Goal: Feedback & Contribution: Submit feedback/report problem

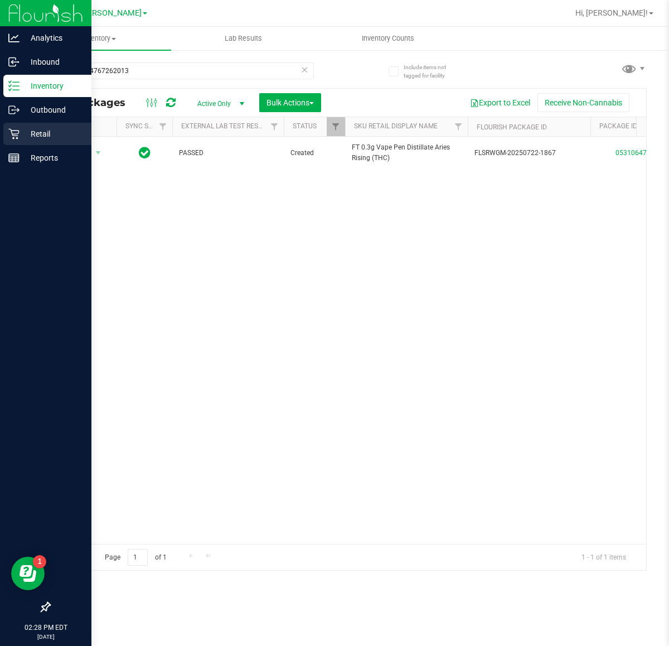
click at [17, 131] on icon at bounding box center [13, 133] width 11 height 11
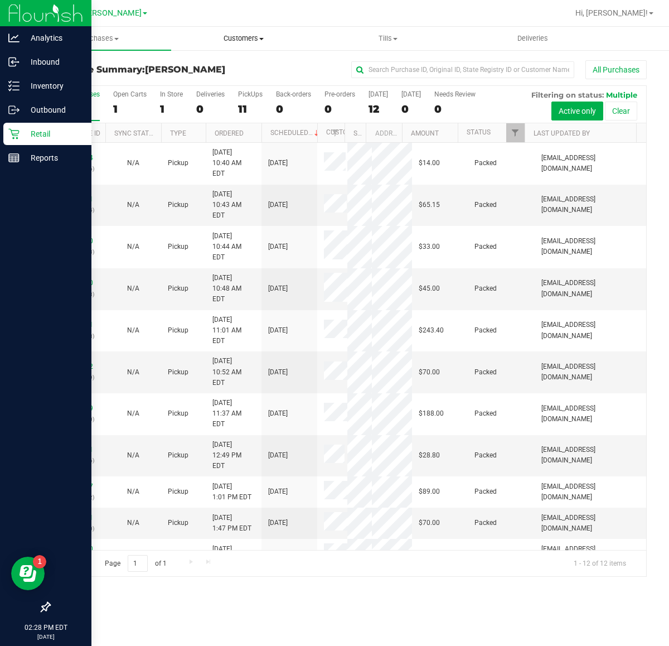
click at [228, 34] on span "Customers" at bounding box center [243, 38] width 143 height 10
click at [247, 64] on span "All customers" at bounding box center [211, 66] width 80 height 9
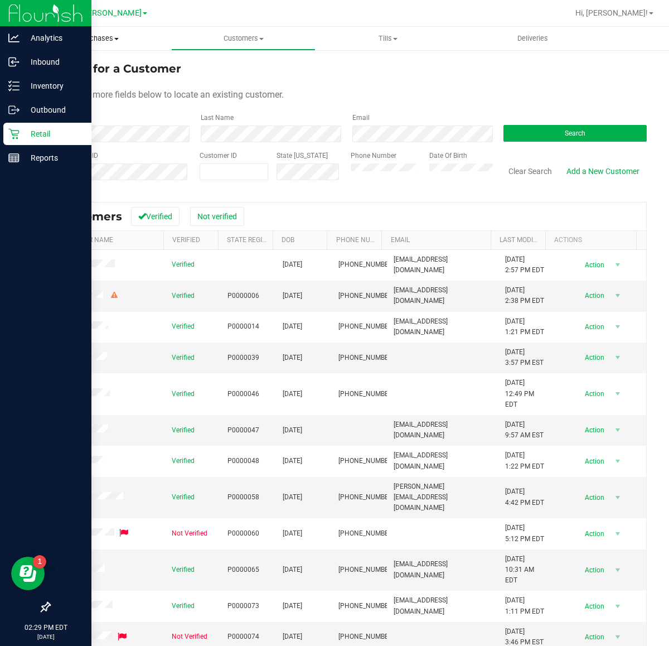
click at [103, 40] on span "Purchases" at bounding box center [99, 38] width 144 height 10
click at [88, 88] on li "All purchases" at bounding box center [99, 94] width 144 height 13
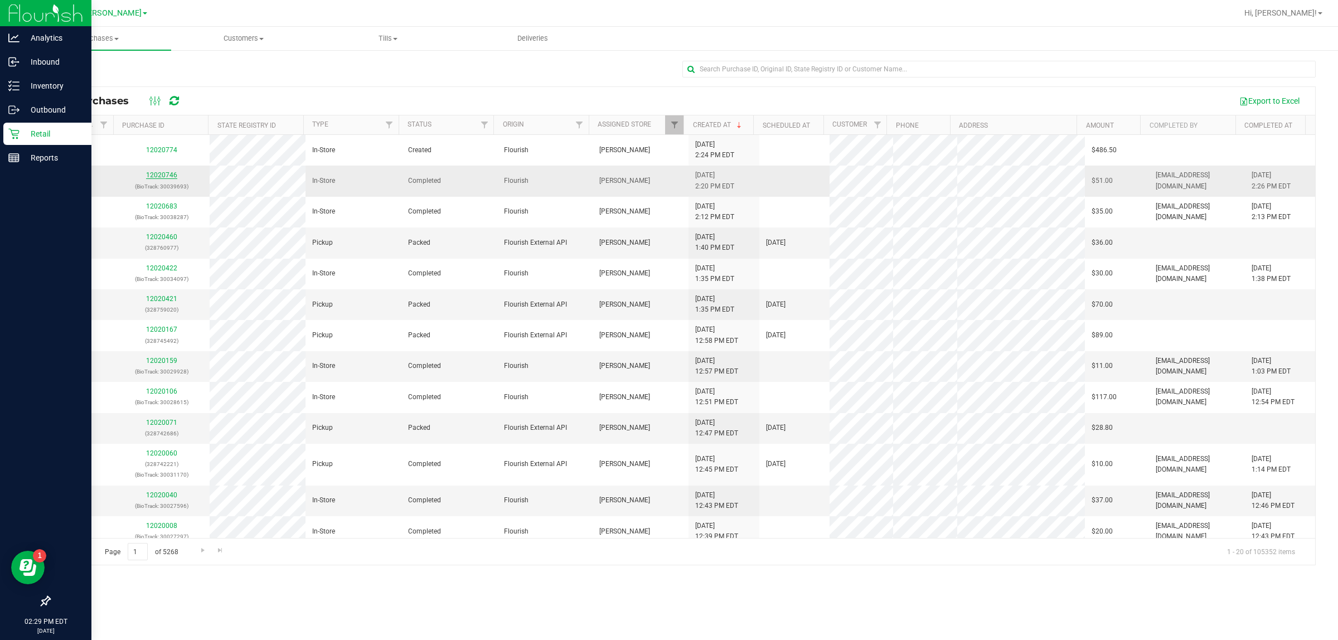
click at [151, 177] on link "12020746" at bounding box center [161, 175] width 31 height 8
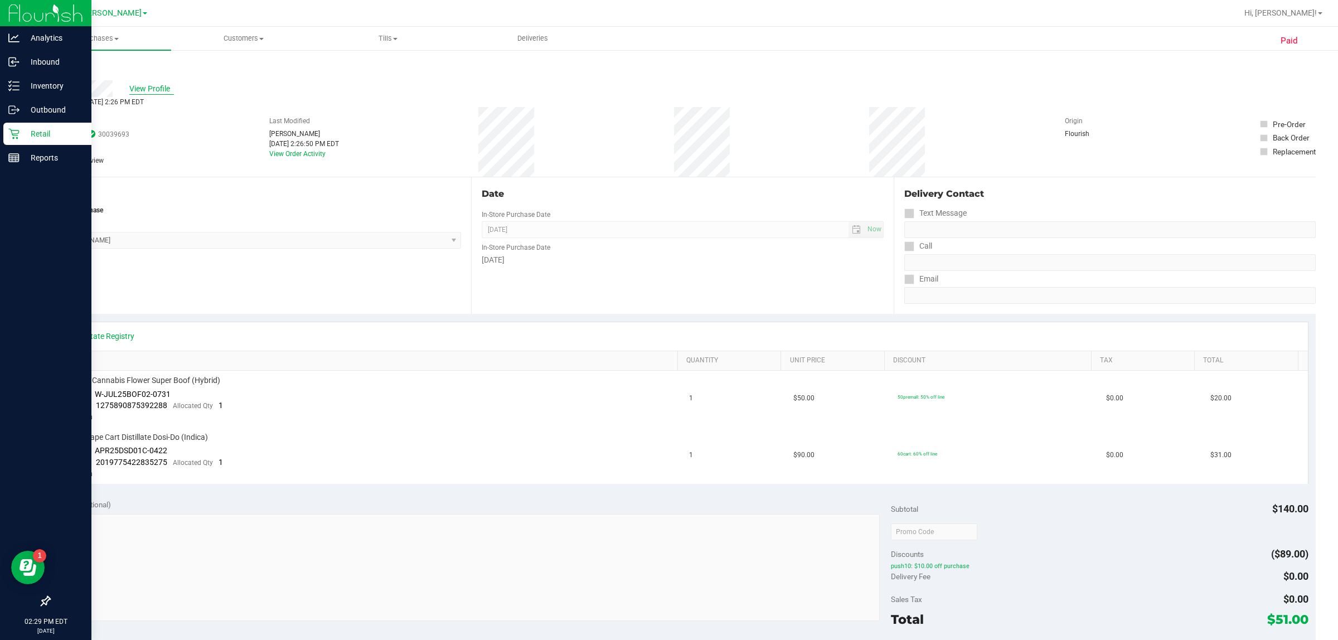
click at [152, 91] on span "View Profile" at bounding box center [151, 89] width 45 height 12
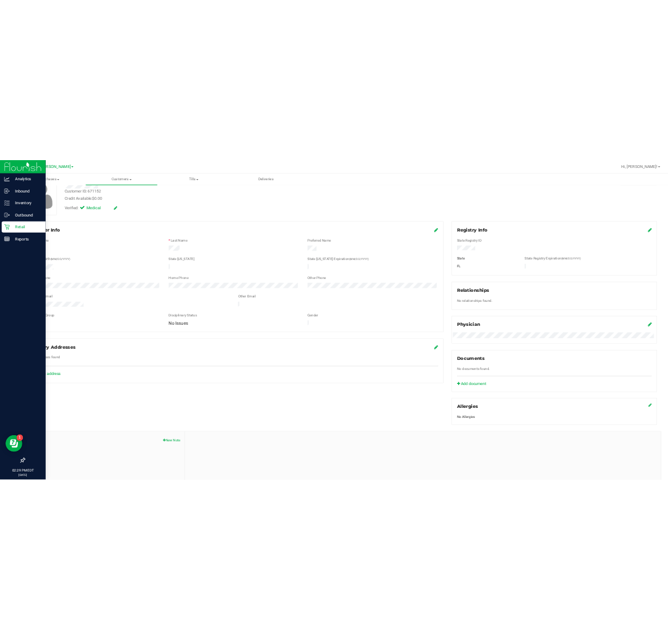
scroll to position [167, 0]
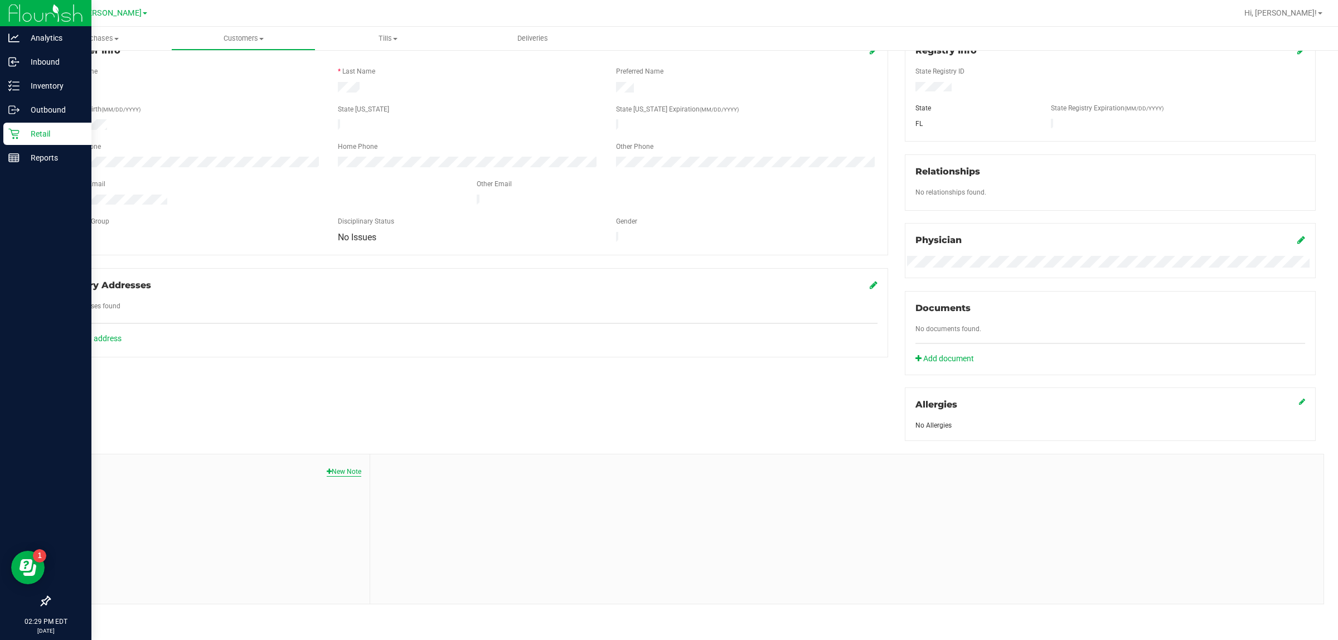
click at [333, 467] on button "New Note" at bounding box center [344, 472] width 35 height 10
click at [558, 505] on input "Note Title" at bounding box center [847, 500] width 937 height 17
type input "return on faulty CDT cart"
click at [536, 577] on form "[DATE] 2:29 PM EDT Note Title return on faulty CDT cart * Note Submit Note" at bounding box center [847, 531] width 937 height 137
click at [511, 547] on textarea "* Note" at bounding box center [847, 552] width 937 height 45
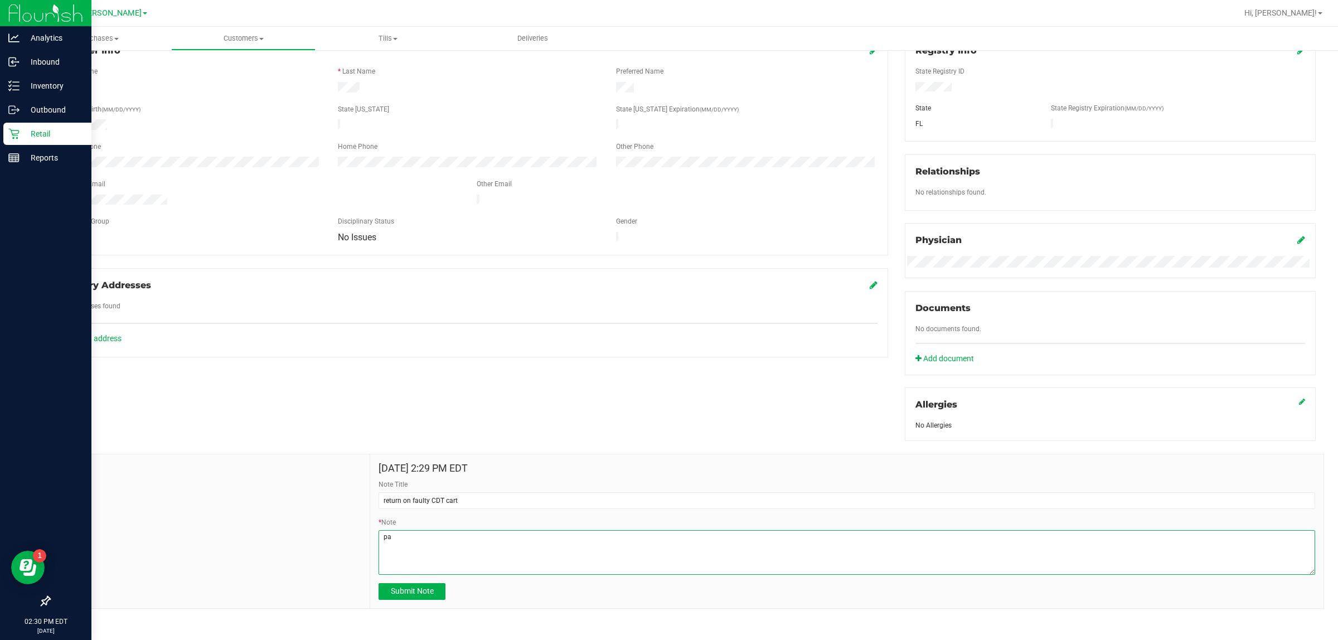
type textarea "p"
drag, startPoint x: 461, startPoint y: 535, endPoint x: 351, endPoint y: 545, distance: 110.3
click at [351, 545] on div "Notes [DATE] 2:29 PM EDT Note Title return on faulty CDT cart * Note Submit Note" at bounding box center [686, 531] width 1275 height 155
click at [583, 542] on textarea "* Note" at bounding box center [847, 552] width 937 height 45
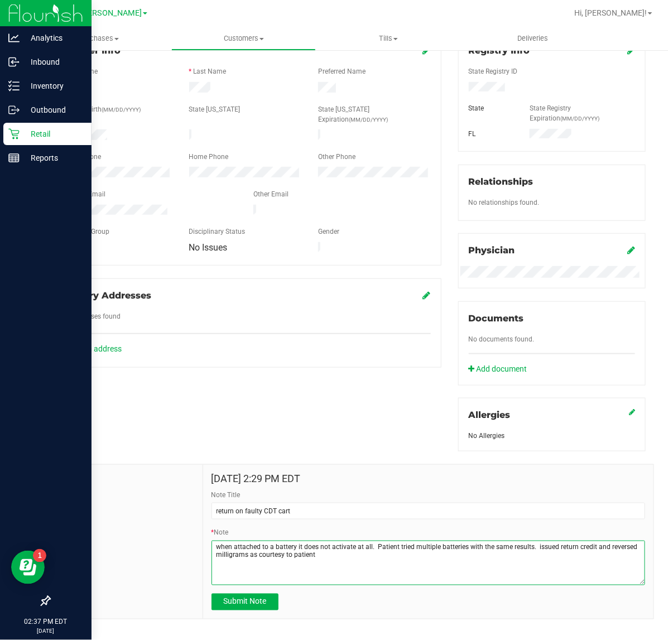
click at [588, 548] on textarea "* Note" at bounding box center [427, 562] width 433 height 45
type textarea "when attached to a battery it does not activate at all. Patient tried multiple …"
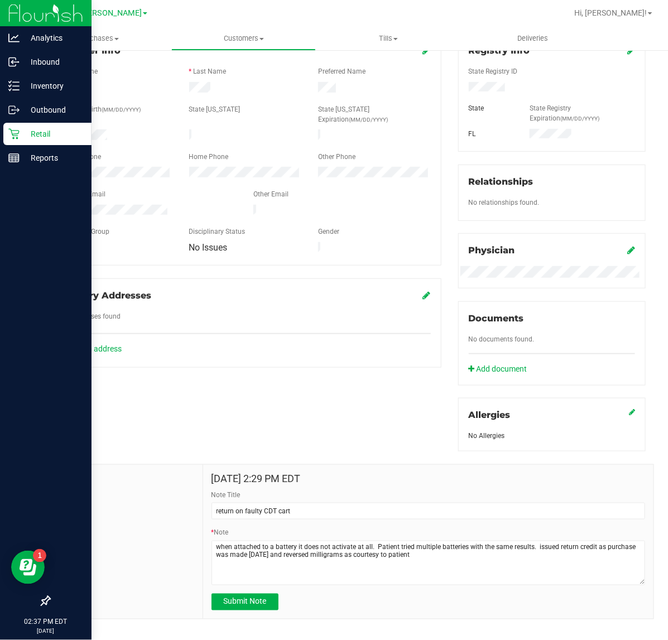
click at [247, 590] on form "[DATE] 2:29 PM EDT Note Title return on faulty CDT cart * Note Submit Note" at bounding box center [427, 541] width 433 height 137
click at [247, 600] on span "Submit Note" at bounding box center [244, 601] width 43 height 9
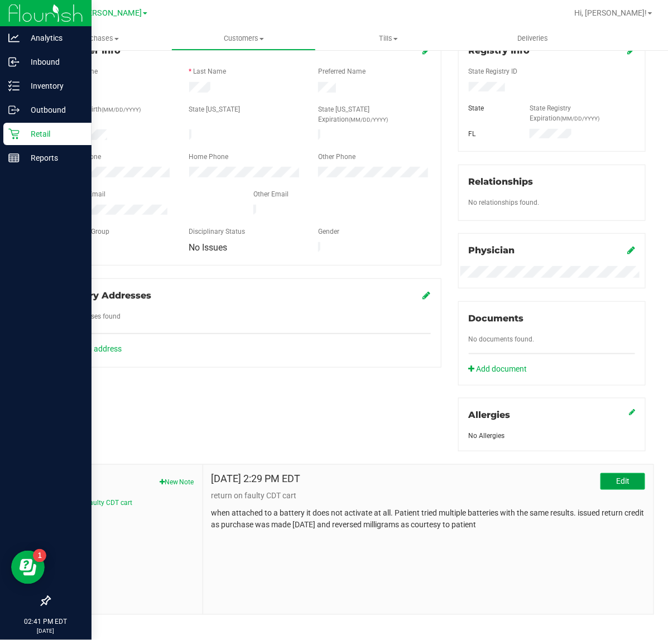
click at [602, 476] on button "Edit" at bounding box center [622, 481] width 45 height 17
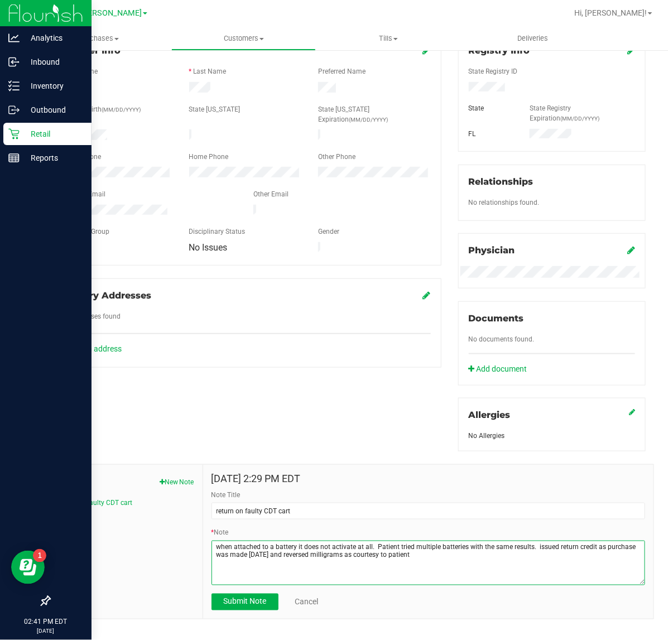
drag, startPoint x: 213, startPoint y: 547, endPoint x: 530, endPoint y: 547, distance: 317.3
click at [530, 547] on textarea "* Note" at bounding box center [427, 562] width 433 height 45
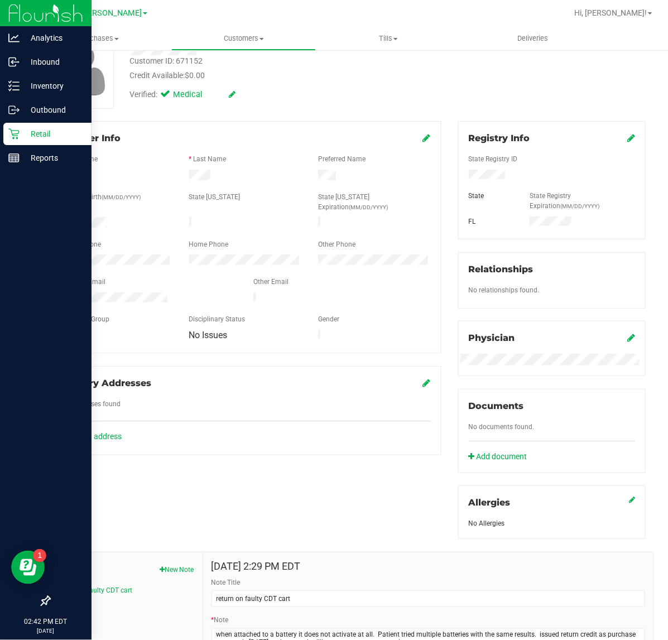
scroll to position [0, 0]
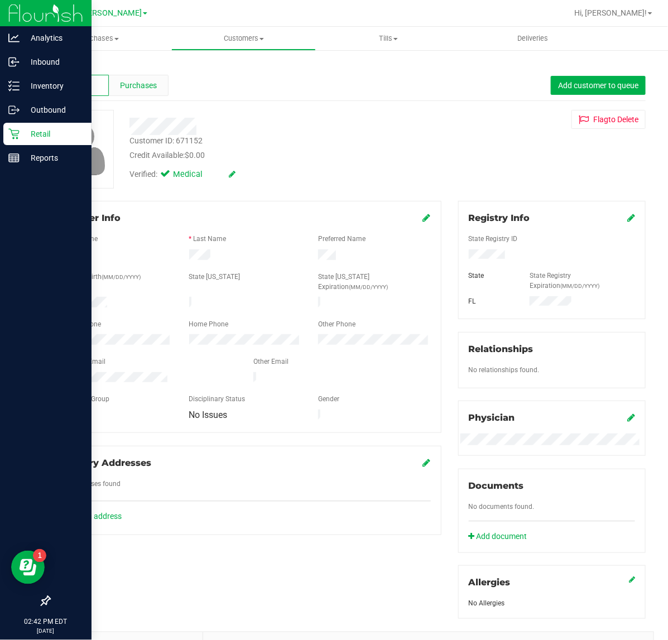
click at [146, 87] on span "Purchases" at bounding box center [138, 86] width 37 height 12
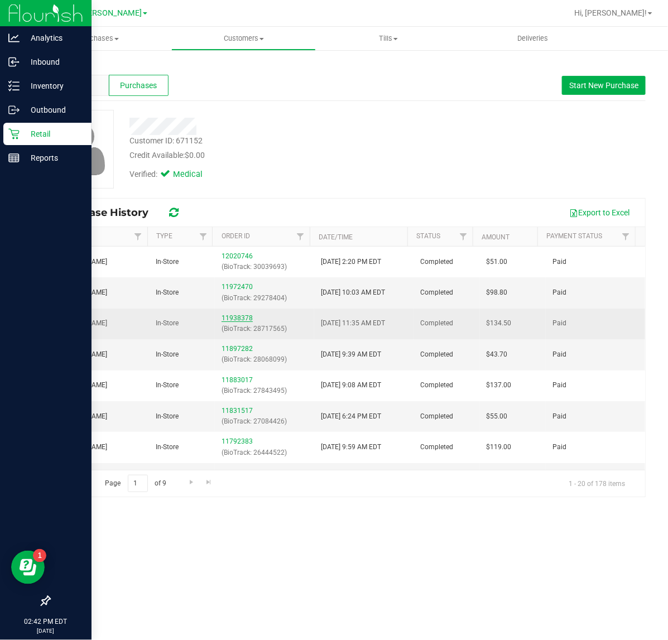
click at [232, 318] on link "11938378" at bounding box center [236, 318] width 31 height 8
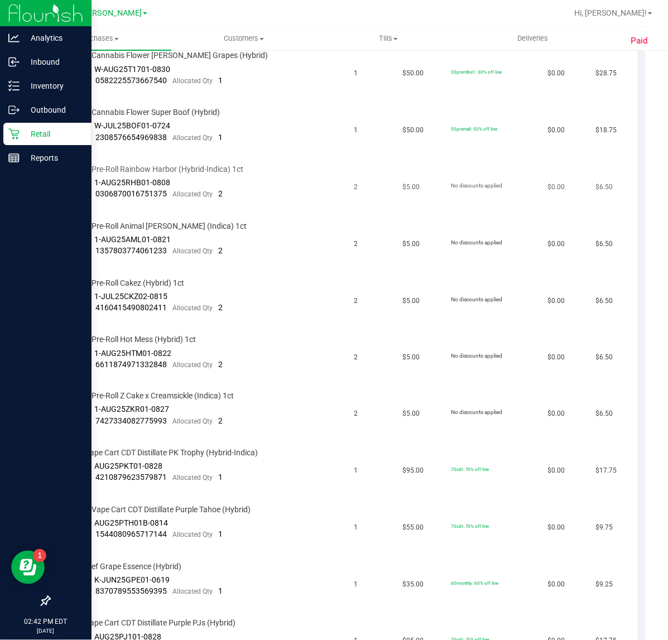
scroll to position [349, 0]
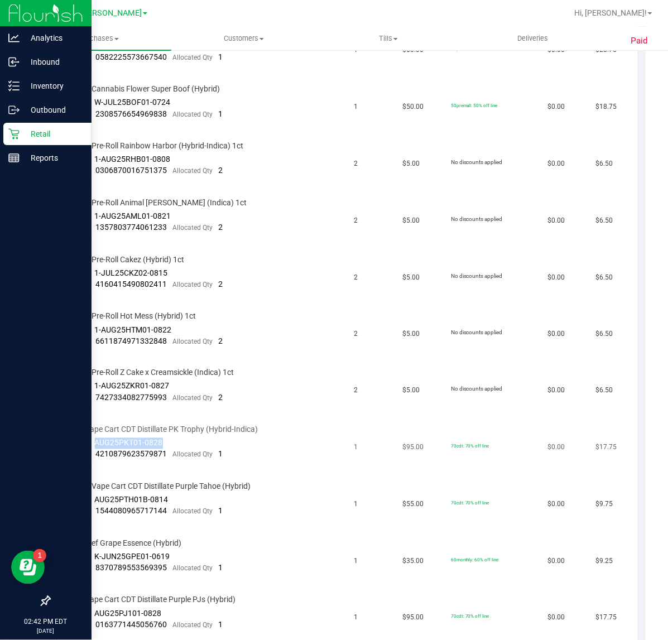
drag, startPoint x: 169, startPoint y: 433, endPoint x: 95, endPoint y: 432, distance: 74.2
click at [95, 432] on td "FT 1g Vape Cart CDT Distillate PK Trophy (Hybrid-Indica) Batch ID AUG25PKT01-08…" at bounding box center [202, 448] width 290 height 57
copy span "AUG25PKT01-0828"
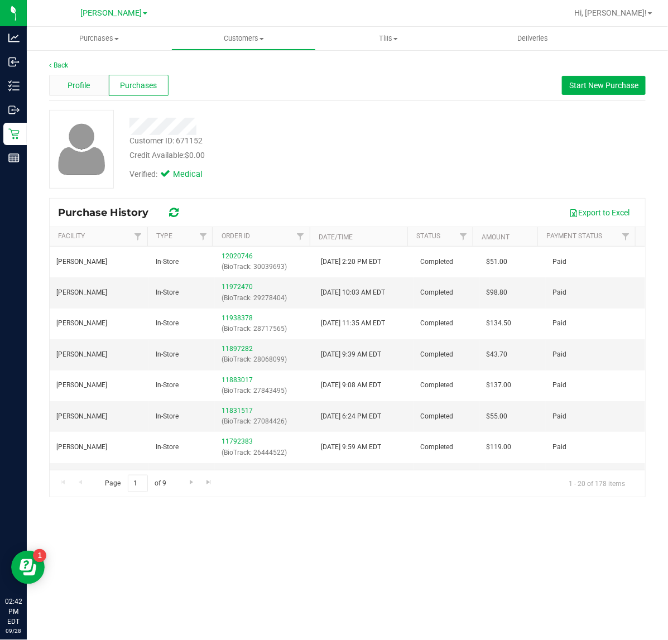
click at [76, 89] on span "Profile" at bounding box center [78, 86] width 22 height 12
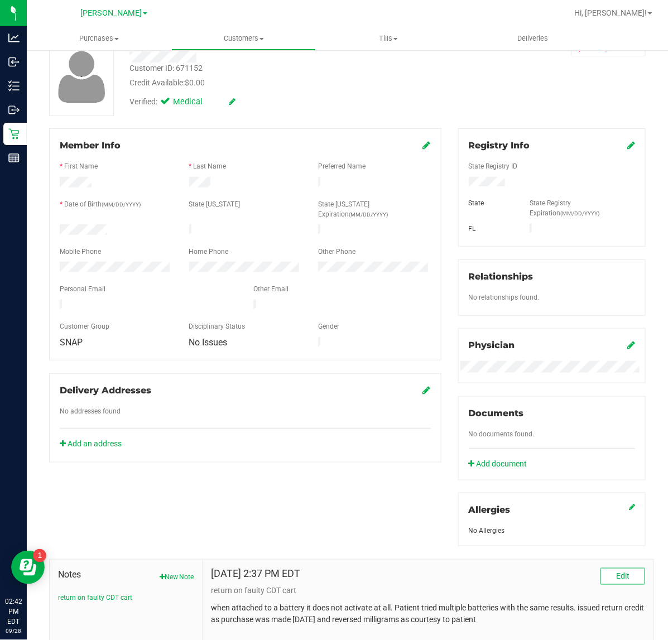
scroll to position [177, 0]
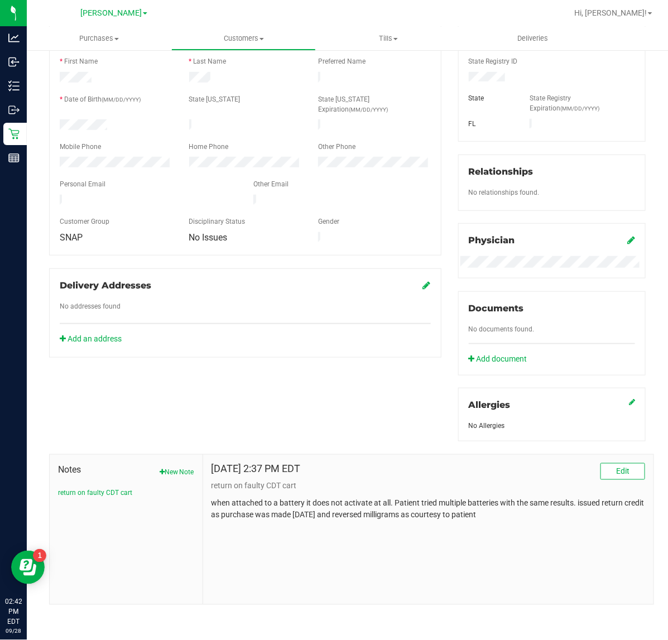
drag, startPoint x: 575, startPoint y: 502, endPoint x: 576, endPoint y: 531, distance: 29.6
click at [576, 531] on div "[DATE] 2:37 PM EDT Edit return on faulty CDT cart when attached to a battery it…" at bounding box center [428, 529] width 450 height 149
copy p "issued return credit as purchase was made [DATE] and reversed milligrams as cou…"
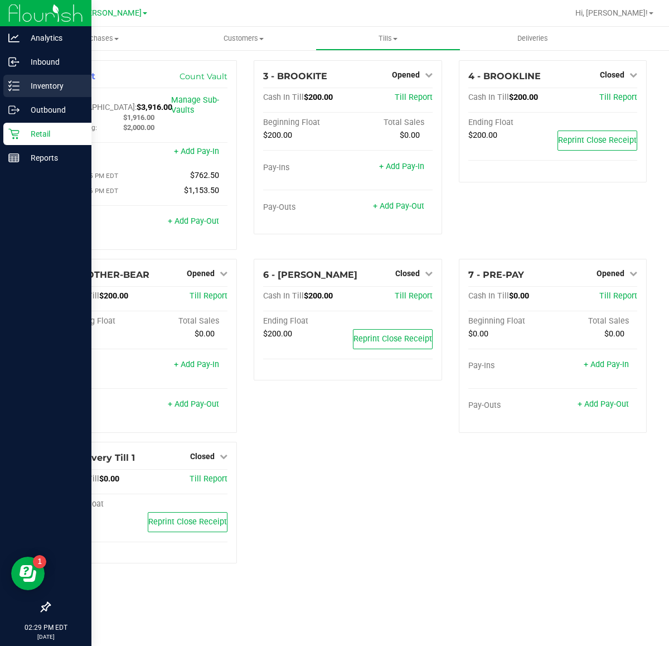
click at [32, 84] on p "Inventory" at bounding box center [53, 85] width 67 height 13
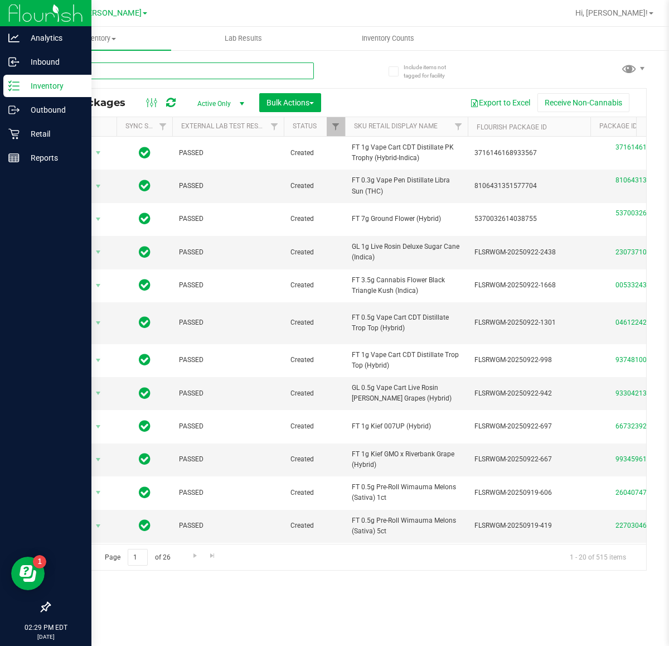
click at [137, 69] on input "text" at bounding box center [181, 70] width 265 height 17
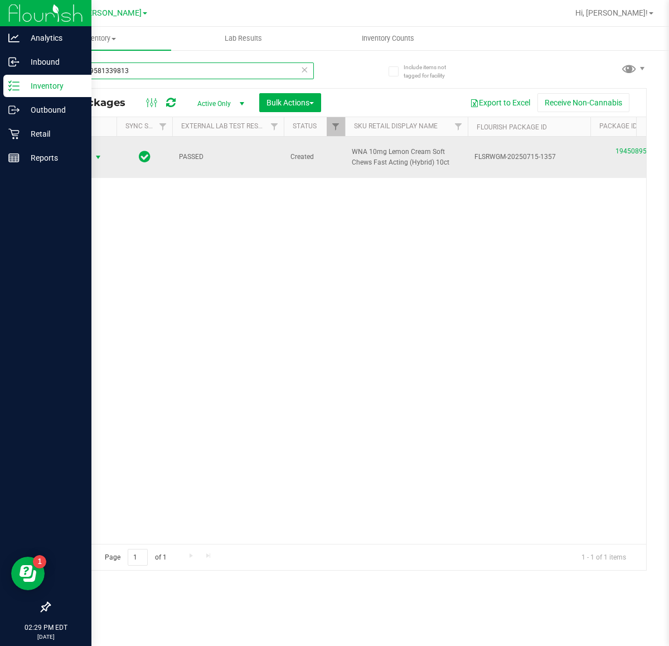
type input "1945089581339813"
click at [93, 157] on span "select" at bounding box center [98, 157] width 14 height 16
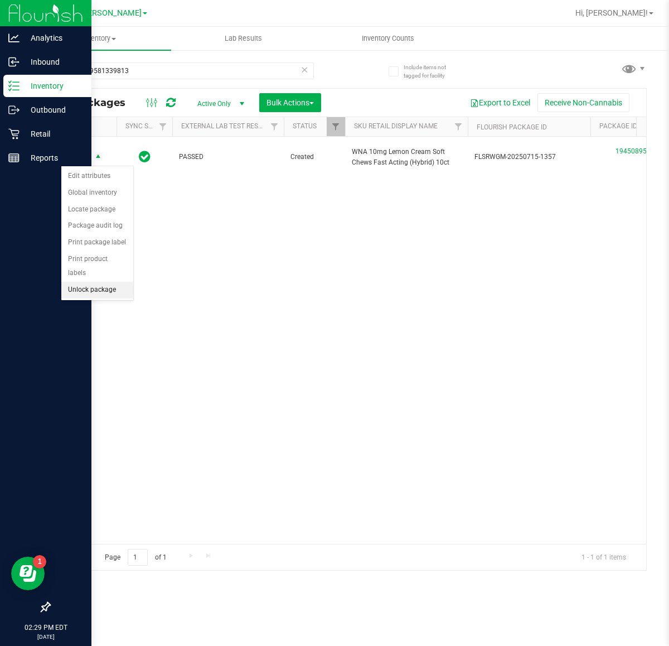
click at [115, 282] on li "Unlock package" at bounding box center [97, 290] width 72 height 17
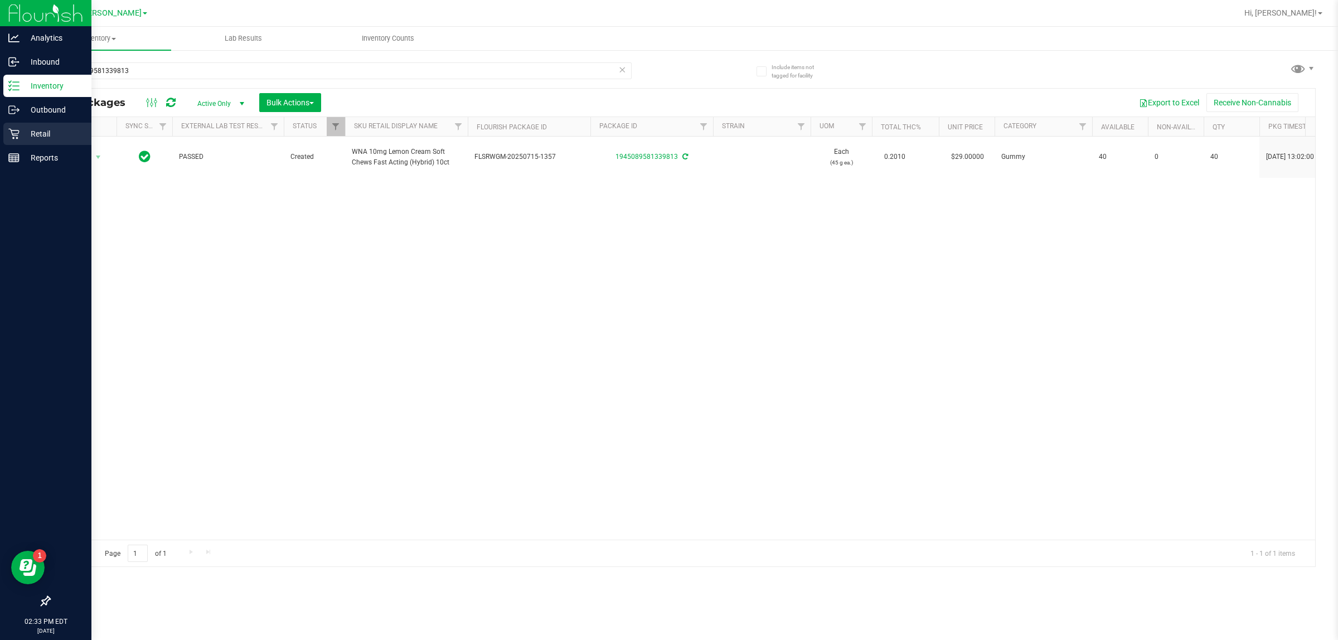
click at [40, 136] on p "Retail" at bounding box center [53, 133] width 67 height 13
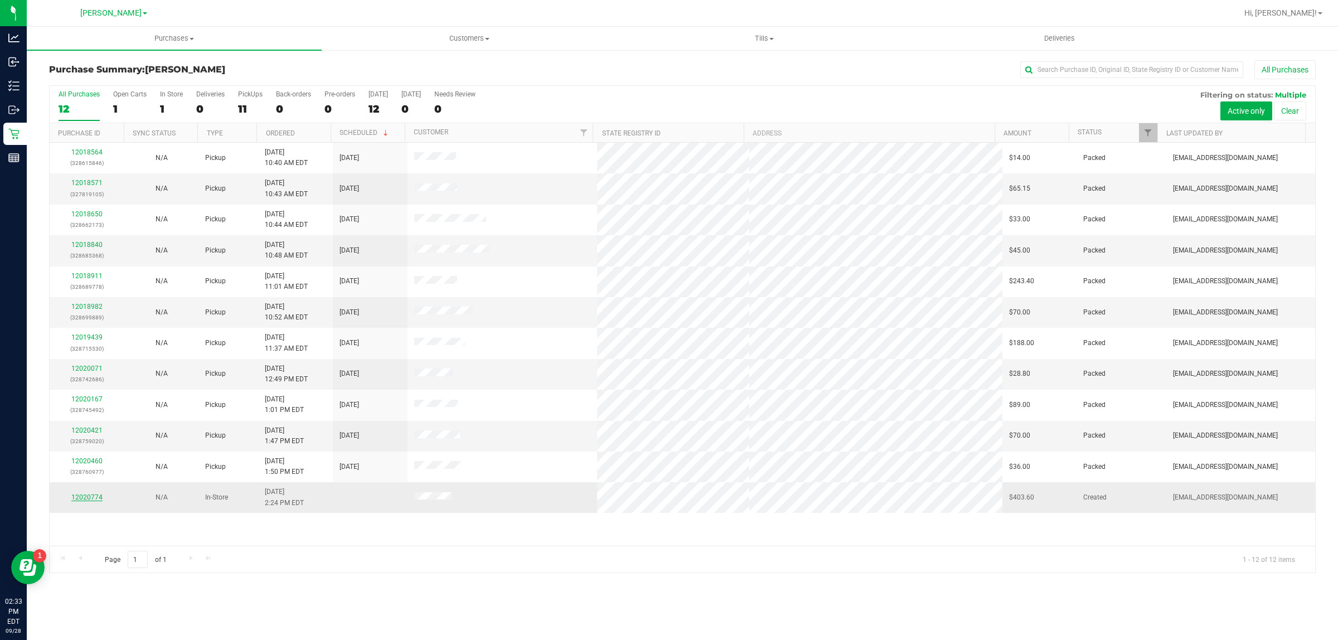
click at [91, 501] on link "12020774" at bounding box center [86, 498] width 31 height 8
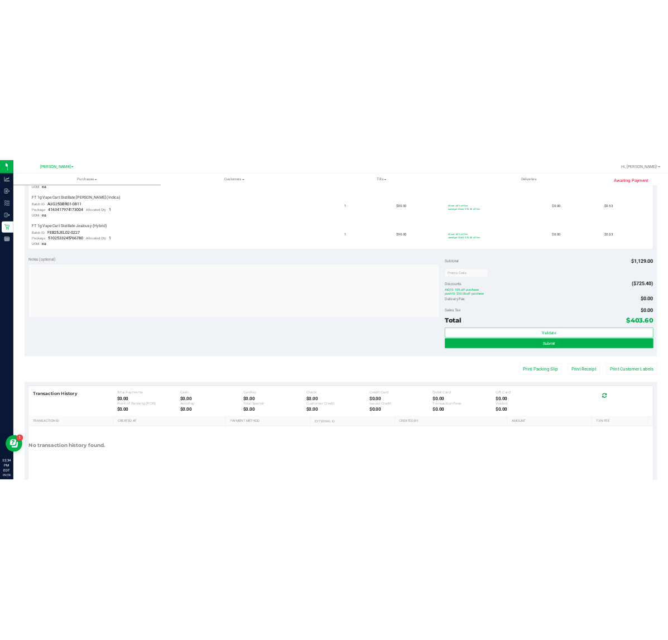
scroll to position [953, 0]
